Goal: Task Accomplishment & Management: Manage account settings

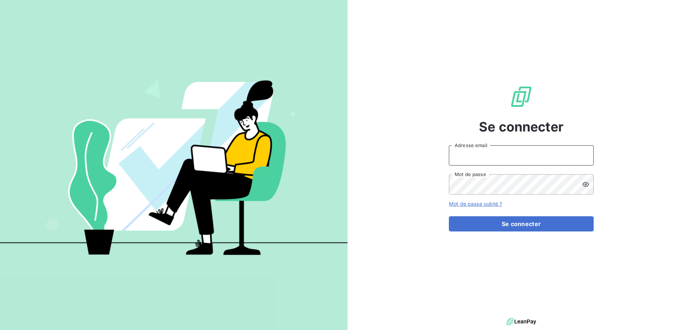
click at [474, 157] on input "Adresse email" at bounding box center [521, 155] width 145 height 20
type input "[EMAIL_ADDRESS][DOMAIN_NAME]"
click at [595, 184] on div "Se connecter [EMAIL_ADDRESS][DOMAIN_NAME] Adresse email Mot de passe Mot de pas…" at bounding box center [520, 158] width 347 height 316
click at [587, 185] on icon at bounding box center [585, 184] width 7 height 7
click at [449, 216] on button "Se connecter" at bounding box center [521, 223] width 145 height 15
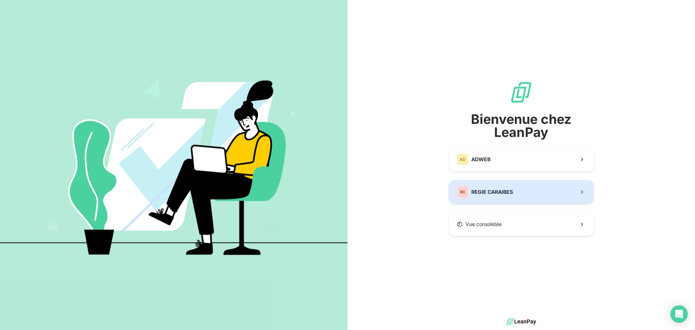
click at [511, 190] on span "REGIE CARAIBES" at bounding box center [492, 191] width 42 height 7
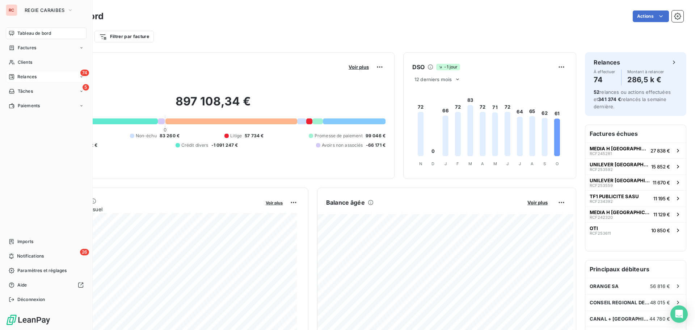
click at [24, 78] on span "Relances" at bounding box center [26, 76] width 19 height 7
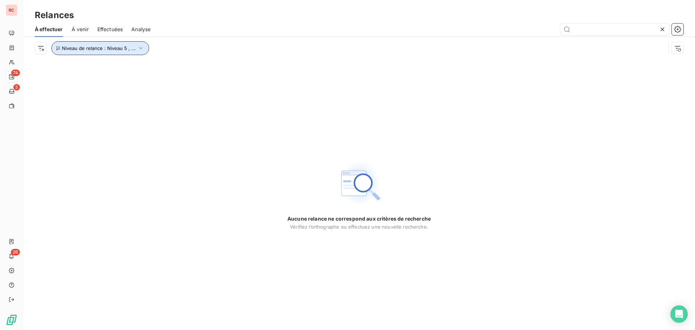
click at [110, 52] on button "Niveau de relance : Niveau 5 , ..." at bounding box center [100, 48] width 98 height 14
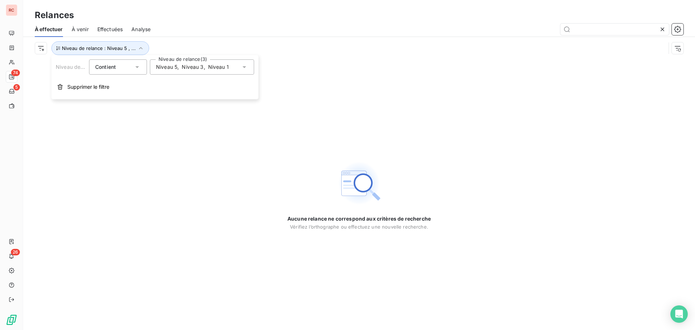
click at [214, 71] on div "Niveau 5 , Niveau 3 , Niveau 1" at bounding box center [192, 66] width 73 height 7
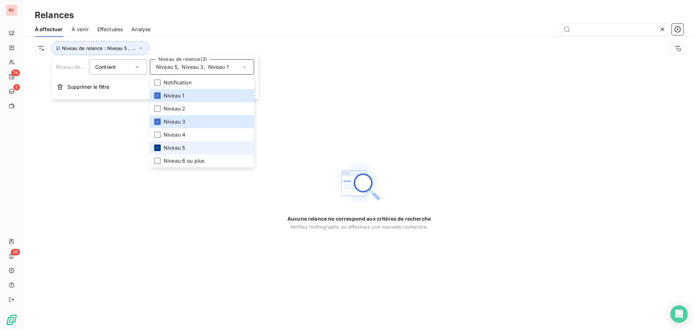
click at [158, 147] on icon at bounding box center [157, 147] width 2 height 1
click at [156, 92] on div at bounding box center [157, 95] width 7 height 7
click at [158, 108] on div at bounding box center [157, 108] width 7 height 7
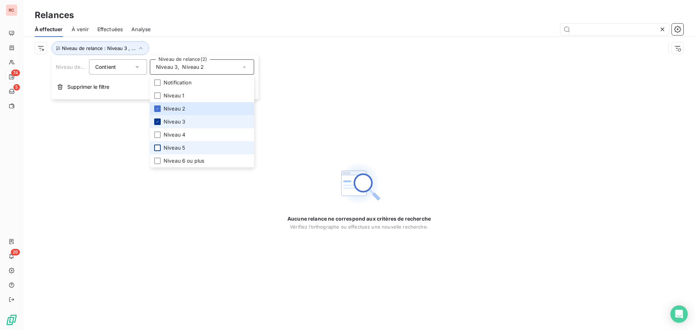
click at [160, 122] on div at bounding box center [157, 121] width 7 height 7
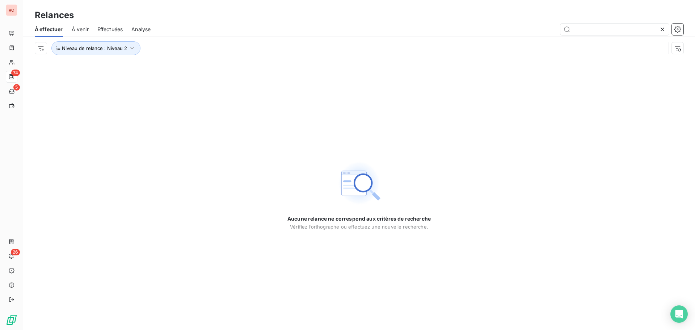
click at [208, 176] on div "Aucune relance ne correspond aux critères de recherche [PERSON_NAME] l’orthogra…" at bounding box center [359, 194] width 672 height 270
click at [684, 312] on div "Open Intercom Messenger" at bounding box center [679, 313] width 19 height 19
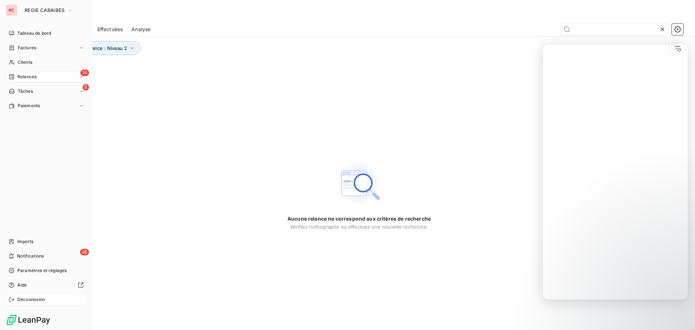
click at [17, 299] on div "Déconnexion" at bounding box center [46, 300] width 81 height 12
